Goal: Information Seeking & Learning: Learn about a topic

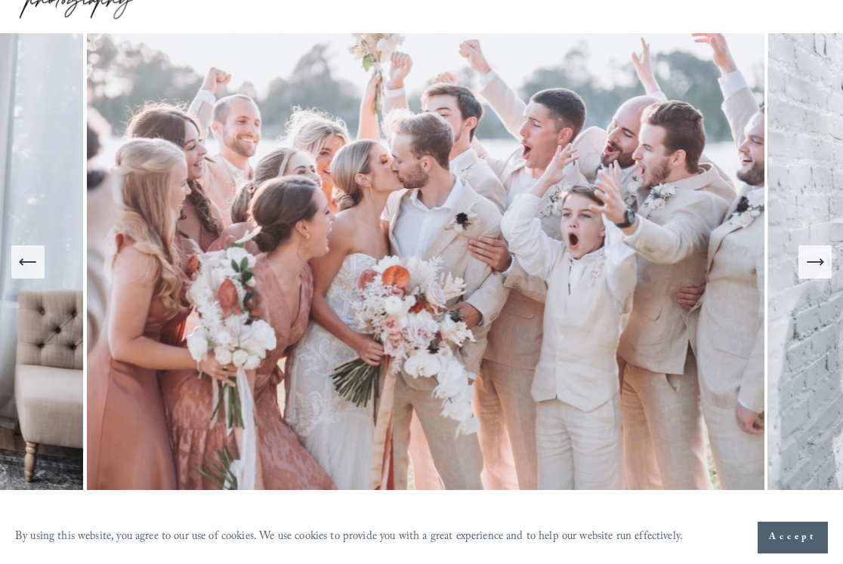
scroll to position [136, 0]
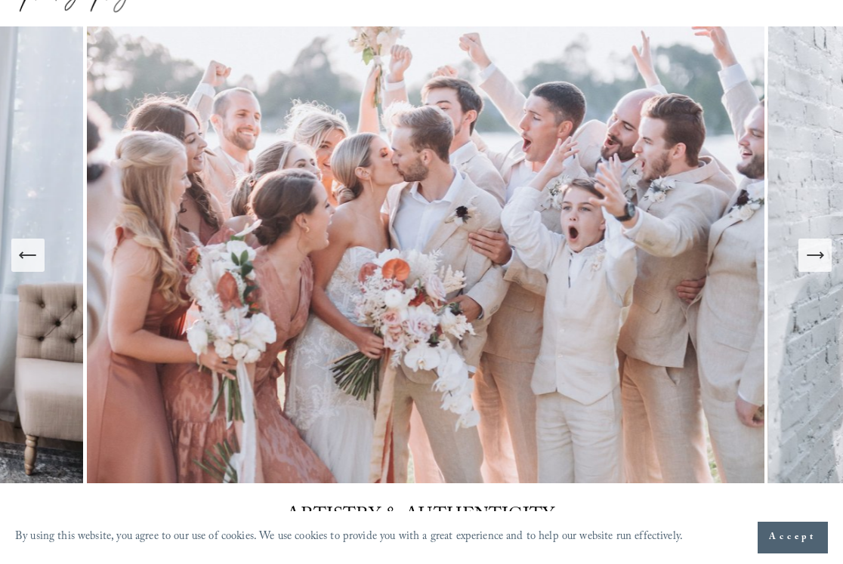
click at [823, 266] on button "Next Slide" at bounding box center [815, 255] width 33 height 33
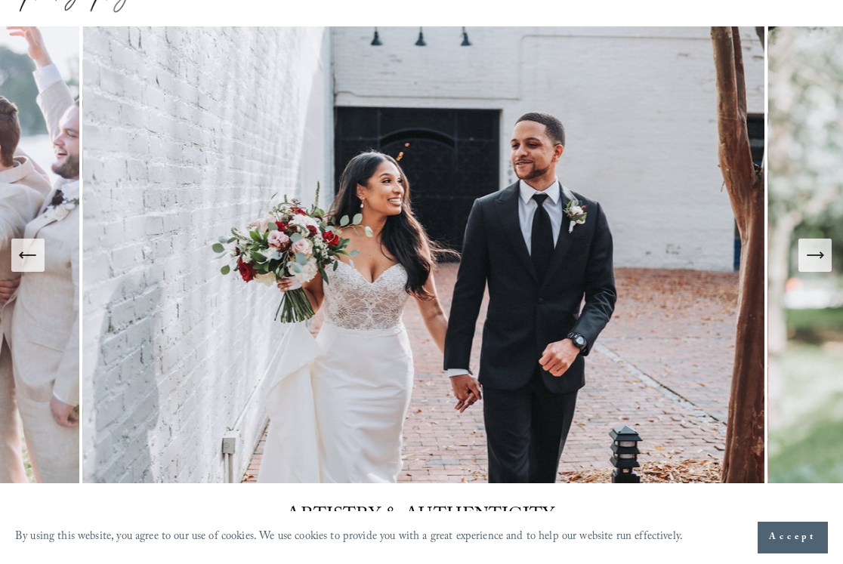
click at [818, 258] on icon "Next Slide" at bounding box center [815, 255] width 21 height 21
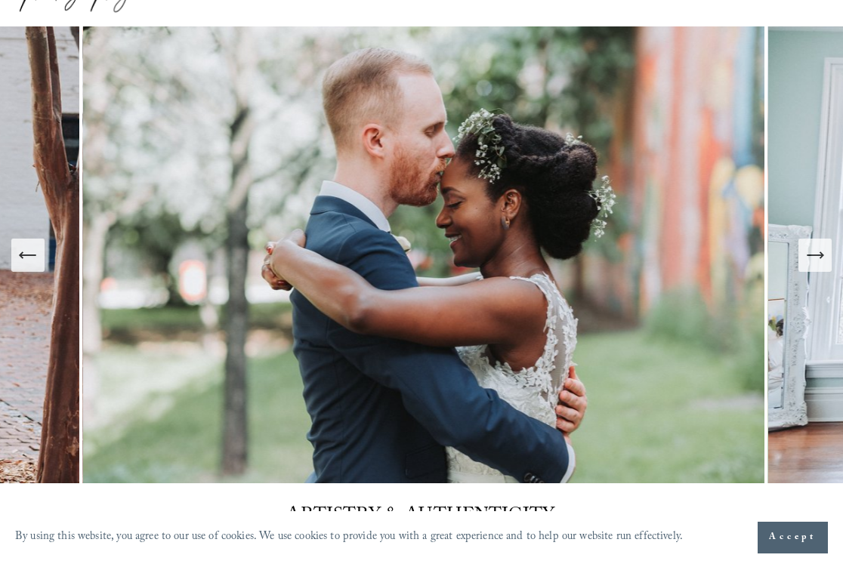
click at [818, 258] on icon "Next Slide" at bounding box center [815, 255] width 21 height 21
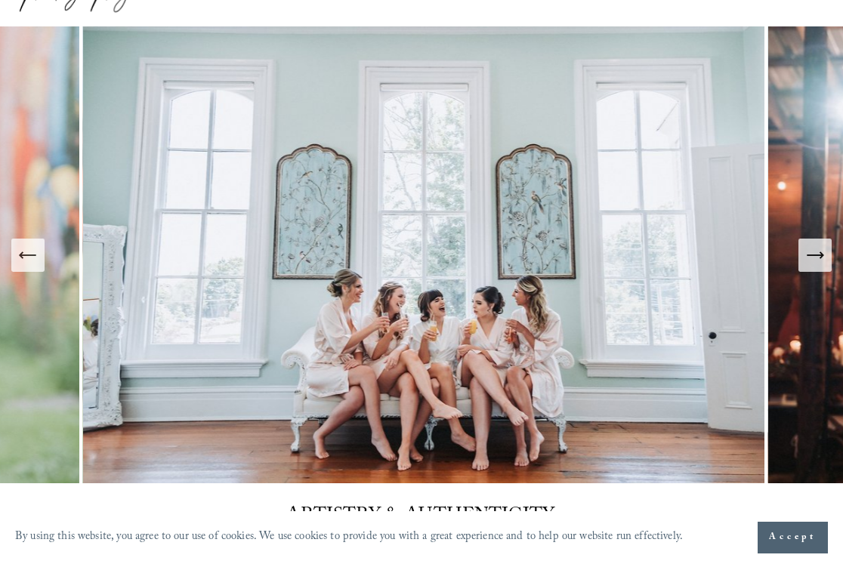
click at [818, 258] on icon "Next Slide" at bounding box center [815, 255] width 21 height 21
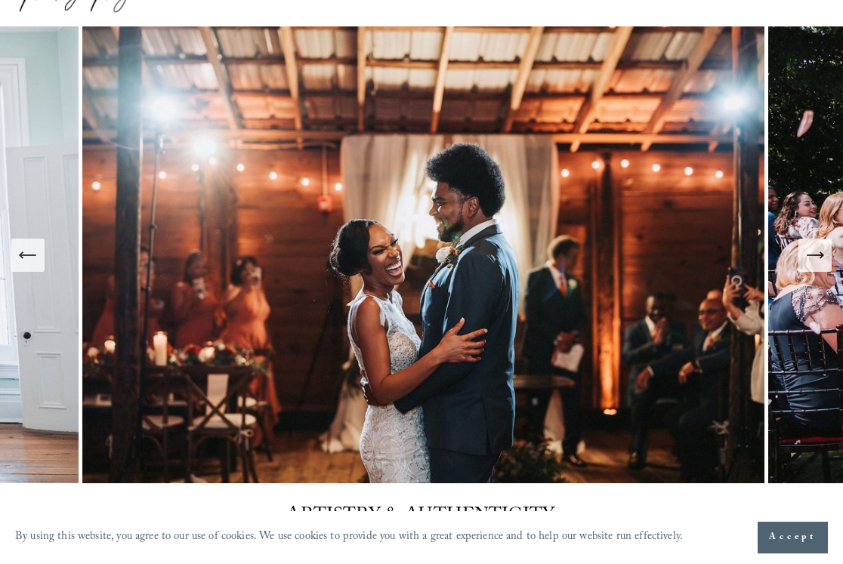
click at [818, 258] on icon "Next Slide" at bounding box center [815, 255] width 21 height 21
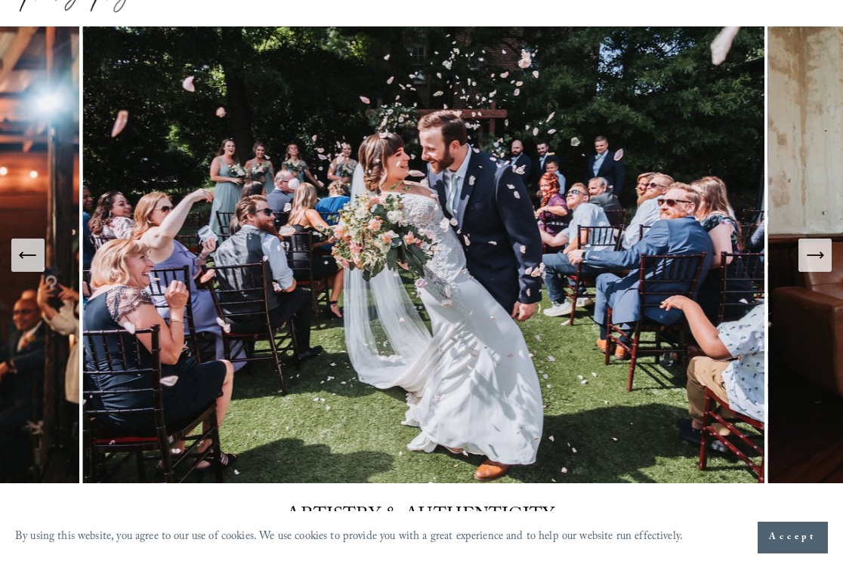
click at [818, 258] on icon "Next Slide" at bounding box center [815, 255] width 21 height 21
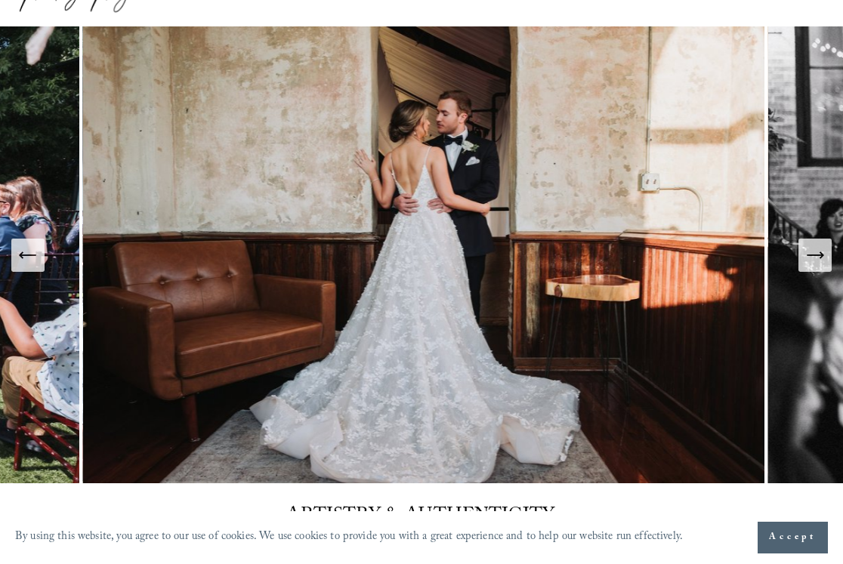
click at [818, 258] on icon "Next Slide" at bounding box center [815, 255] width 21 height 21
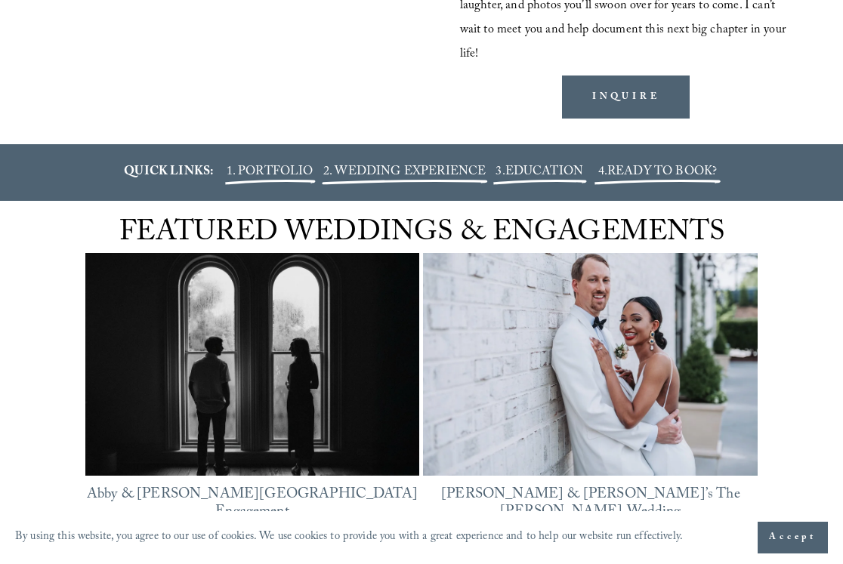
scroll to position [2699, 0]
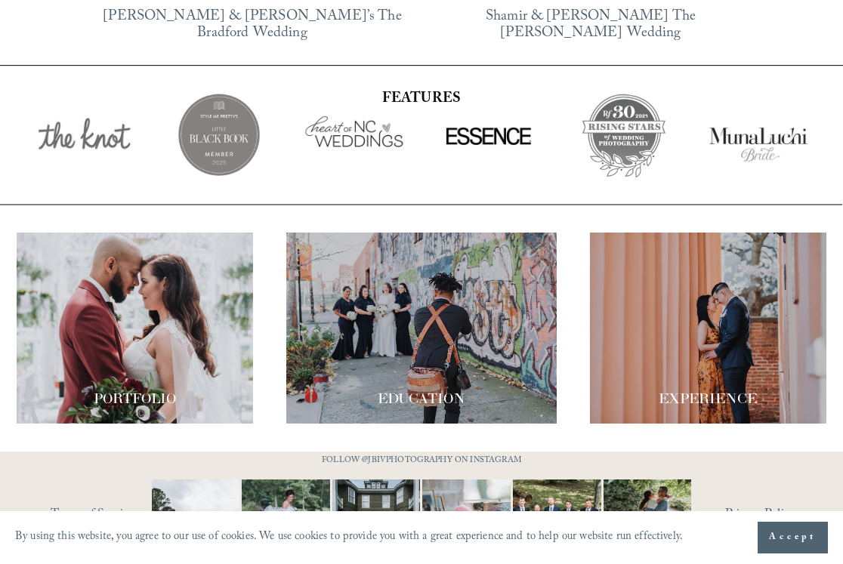
click at [462, 306] on div at bounding box center [421, 328] width 270 height 191
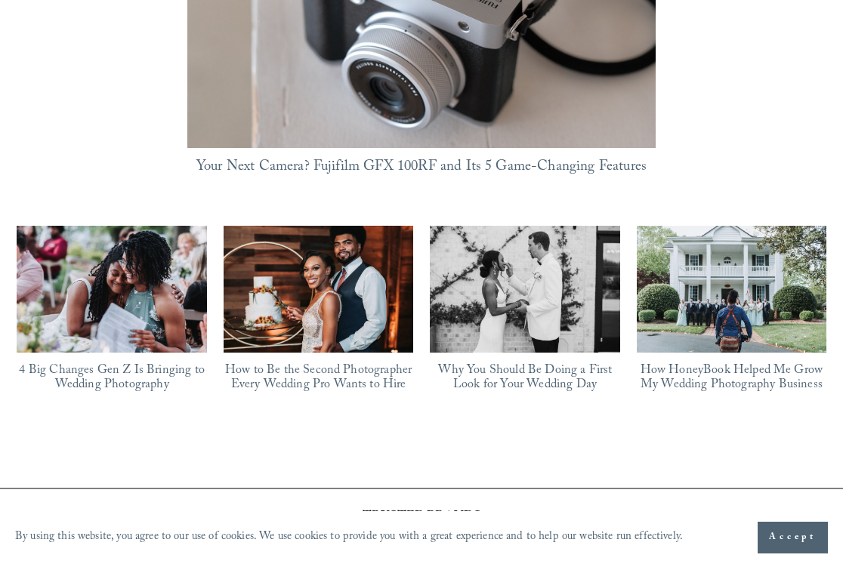
scroll to position [1291, 0]
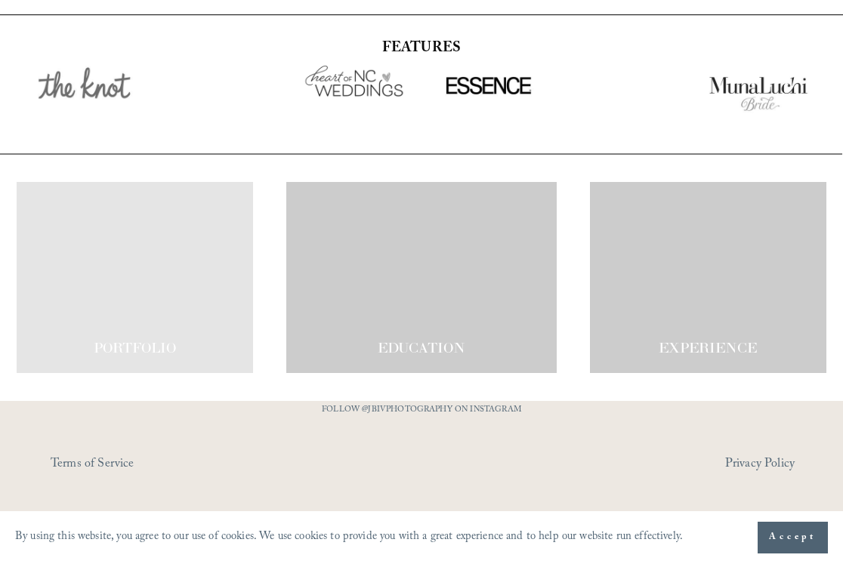
scroll to position [2699, 0]
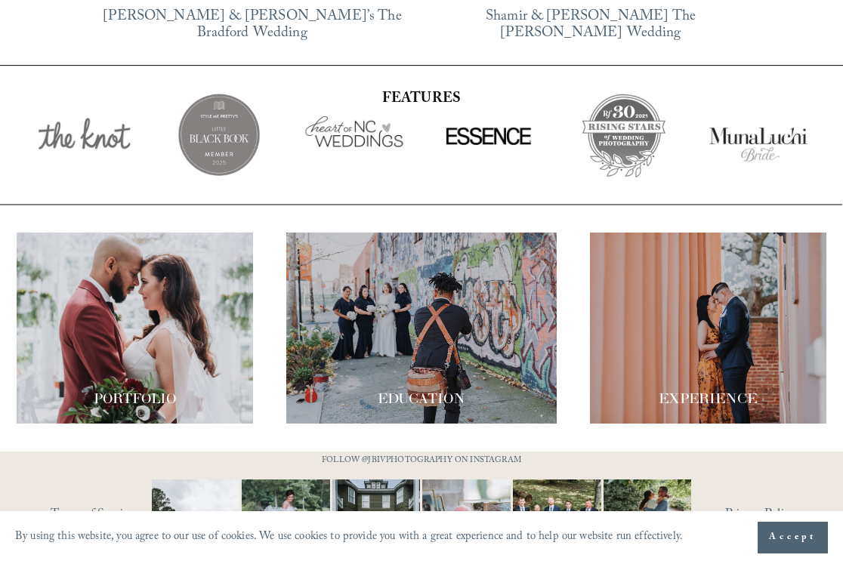
click at [690, 337] on div at bounding box center [708, 328] width 236 height 191
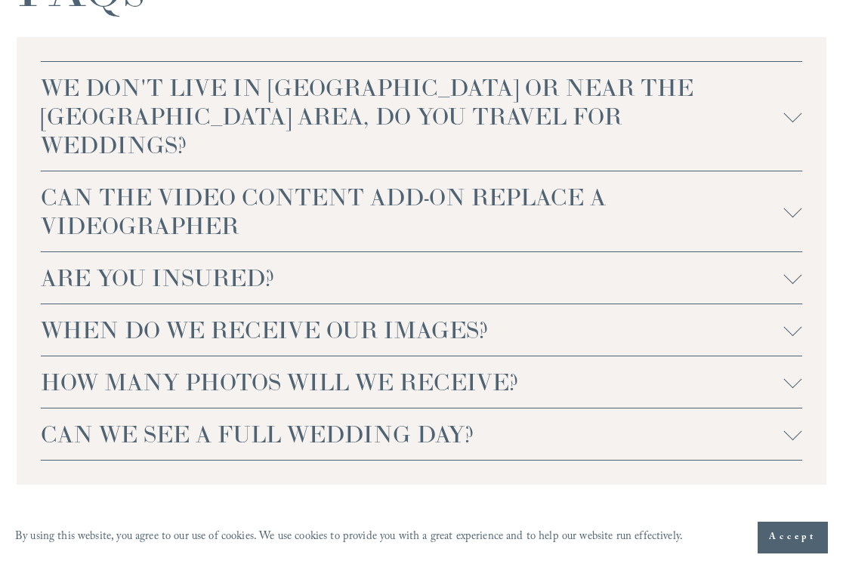
scroll to position [3321, 0]
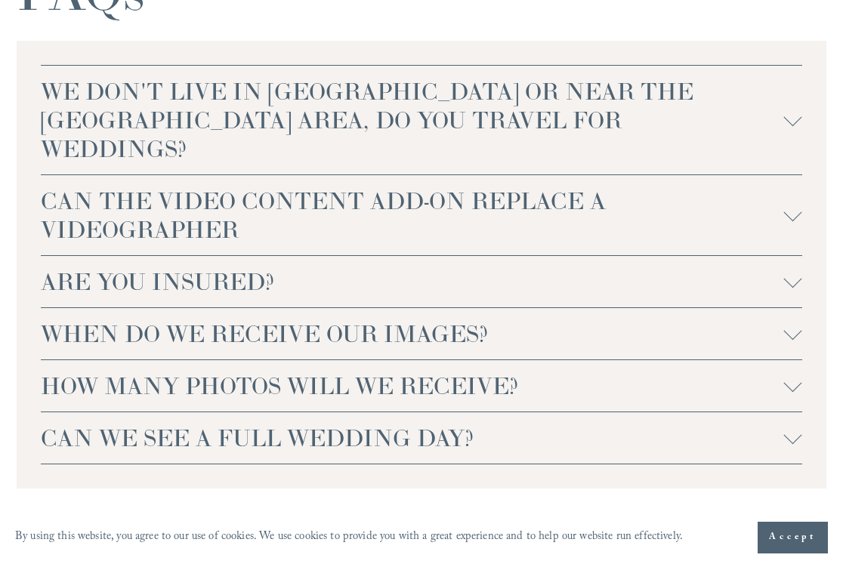
click at [536, 104] on span "WE DON'T LIVE IN NC OR NEAR THE RALEIGH AREA, DO YOU TRAVEL FOR WEDDINGS?" at bounding box center [412, 120] width 743 height 86
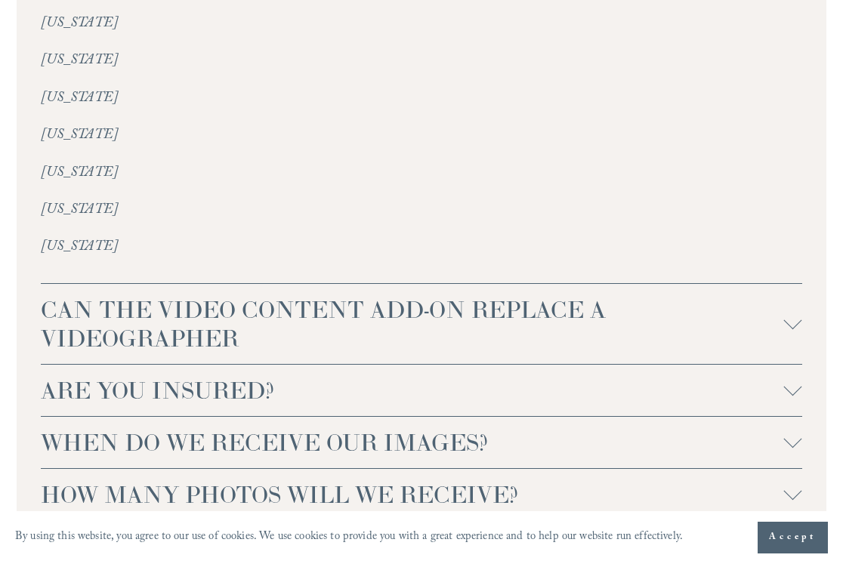
scroll to position [3654, 0]
click at [486, 295] on span "CAN THE VIDEO CONTENT ADD-ON REPLACE A VIDEOGRAPHER" at bounding box center [412, 323] width 743 height 57
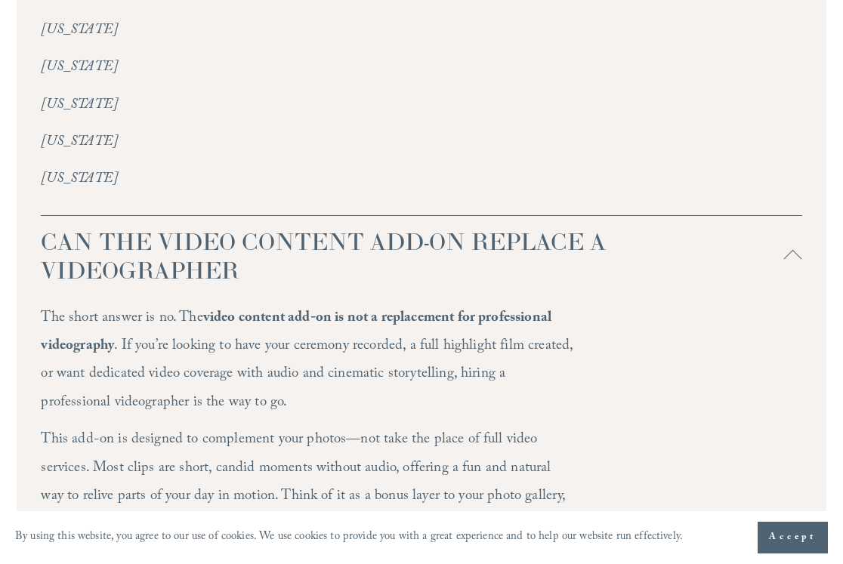
scroll to position [3727, 0]
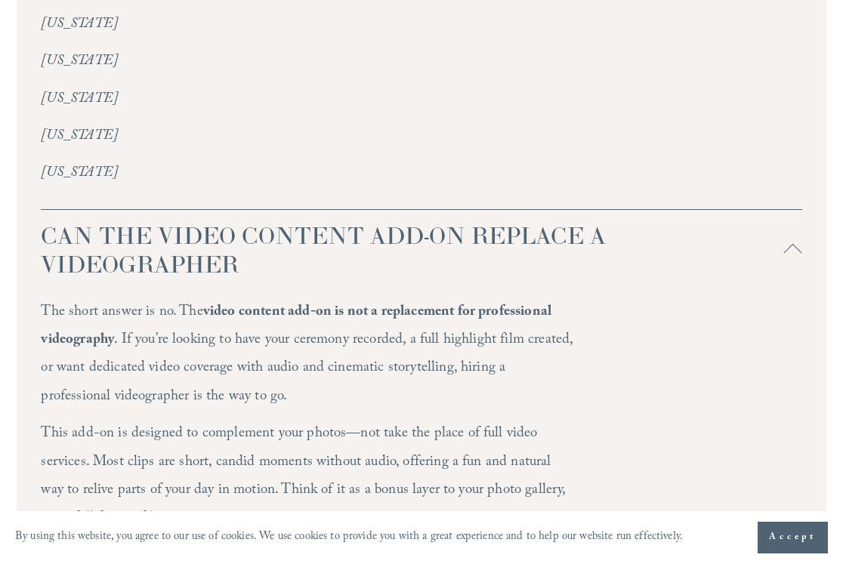
click at [471, 221] on span "CAN THE VIDEO CONTENT ADD-ON REPLACE A VIDEOGRAPHER" at bounding box center [412, 249] width 743 height 57
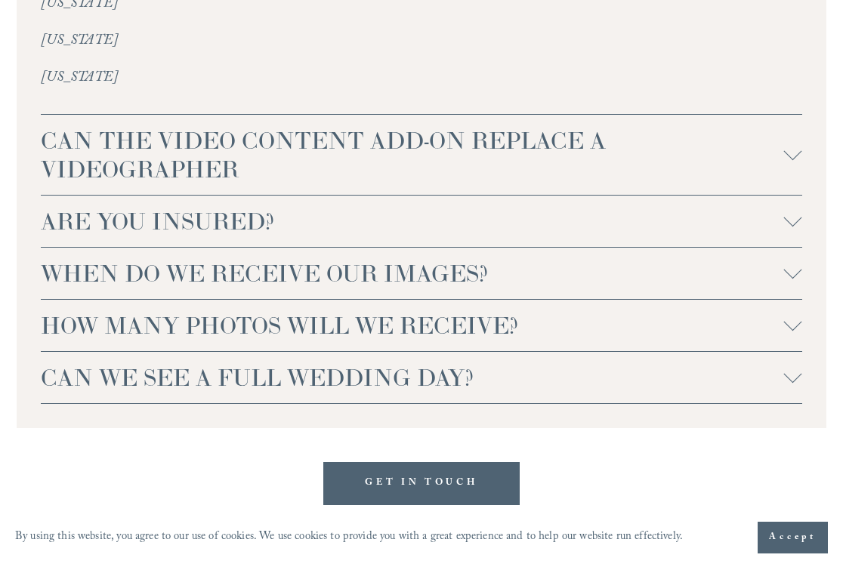
scroll to position [3822, 0]
click at [464, 312] on span "HOW MANY PHOTOS WILL WE RECEIVE?" at bounding box center [412, 326] width 743 height 29
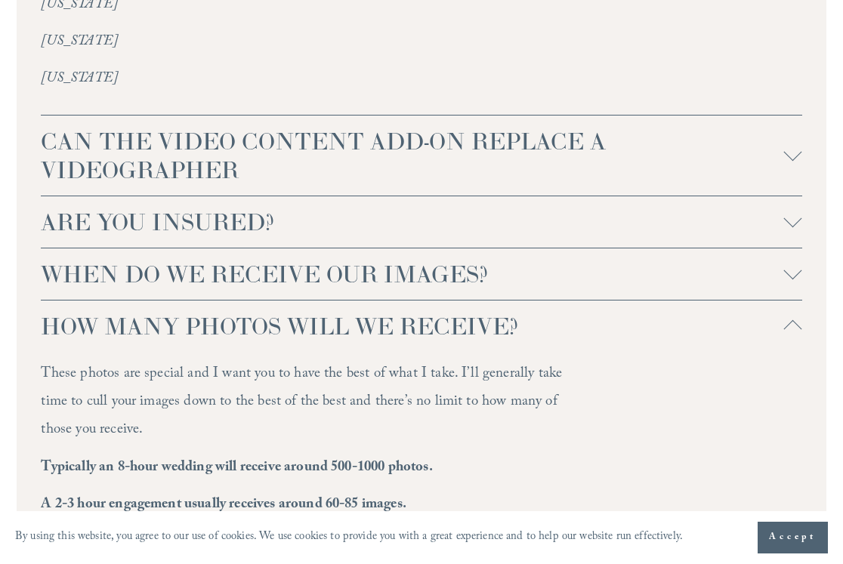
click at [464, 312] on span "HOW MANY PHOTOS WILL WE RECEIVE?" at bounding box center [412, 326] width 743 height 29
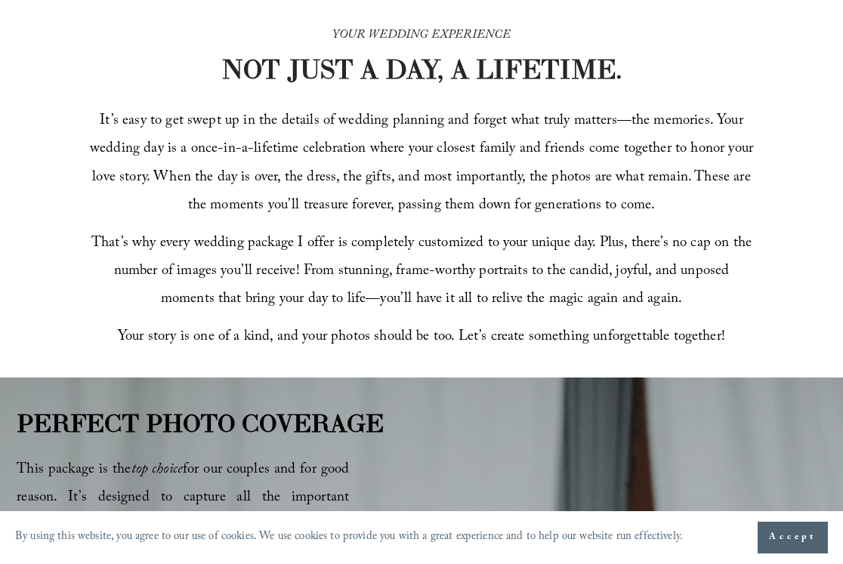
scroll to position [0, 0]
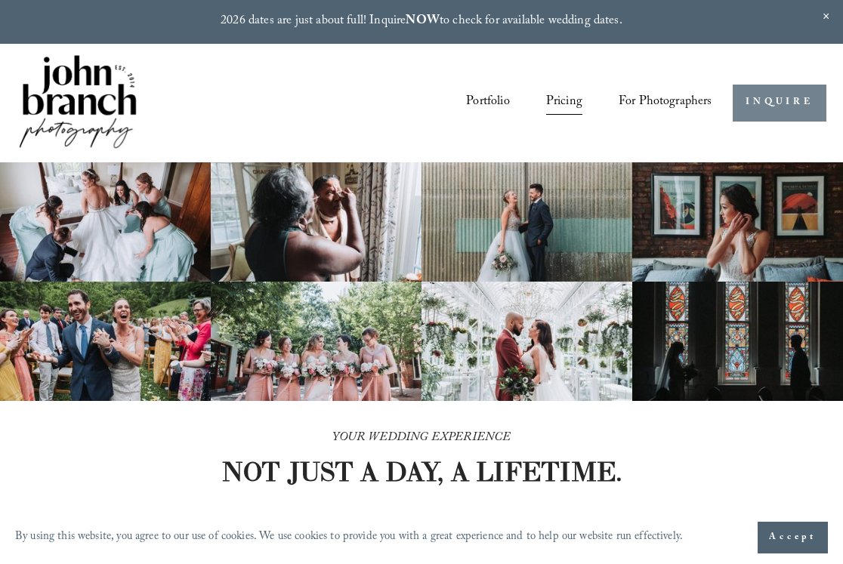
click at [780, 94] on link "INQUIRE" at bounding box center [779, 103] width 93 height 37
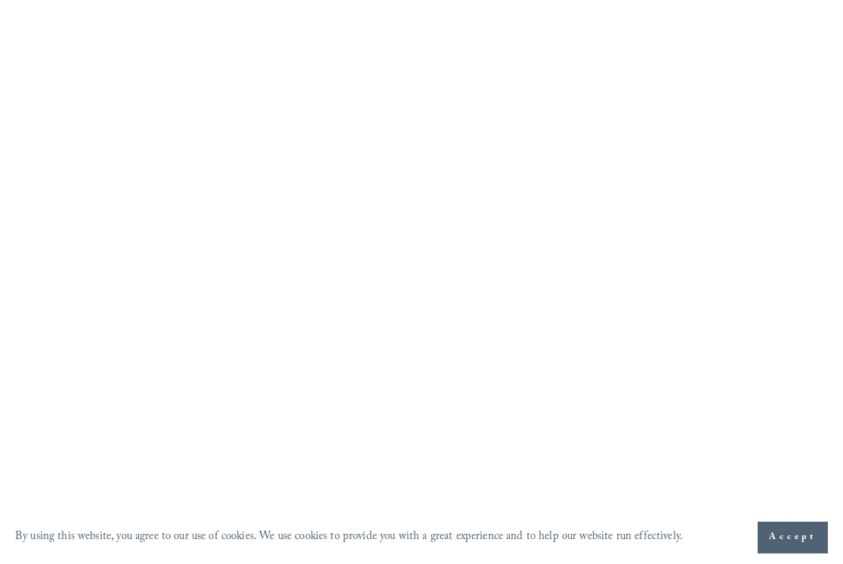
scroll to position [1200, 0]
